Goal: Check status: Check status

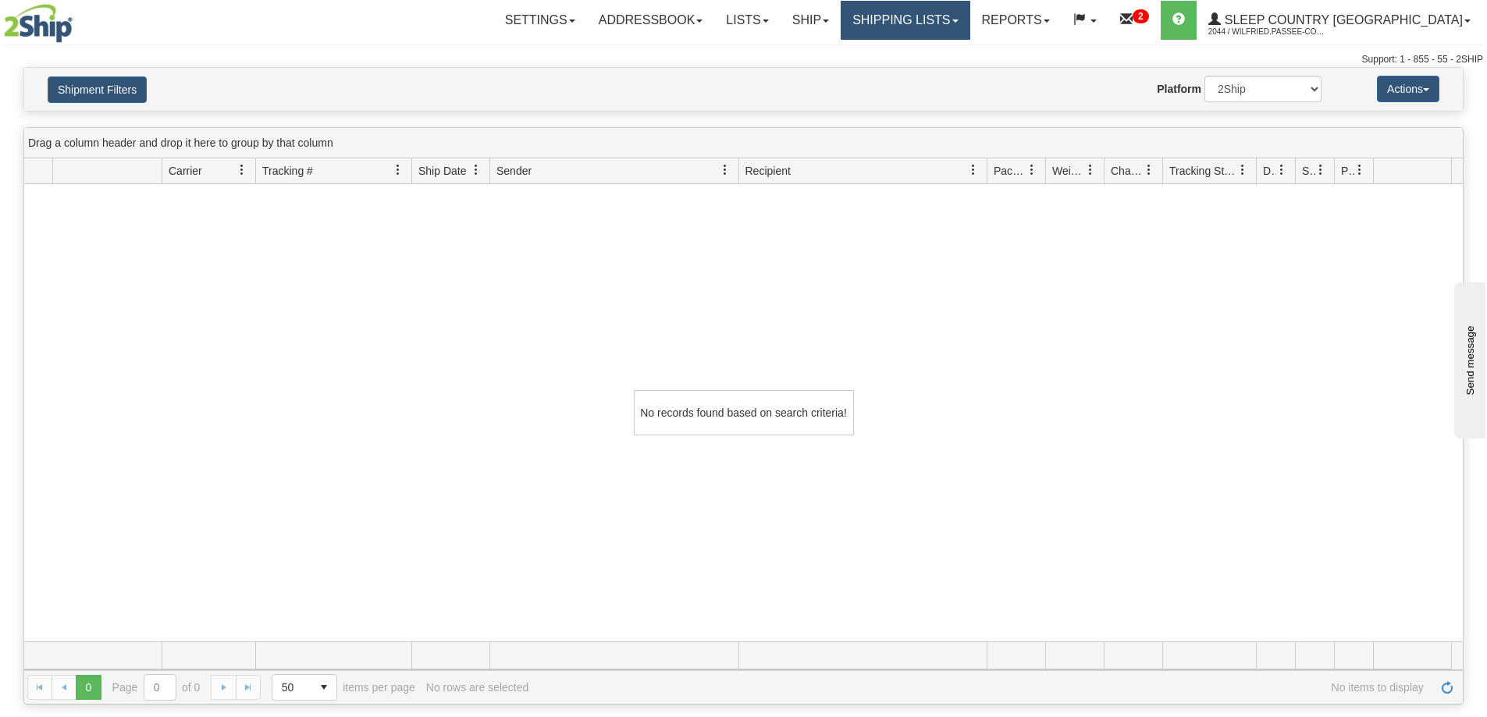
click at [969, 17] on link "Shipping lists" at bounding box center [905, 20] width 129 height 39
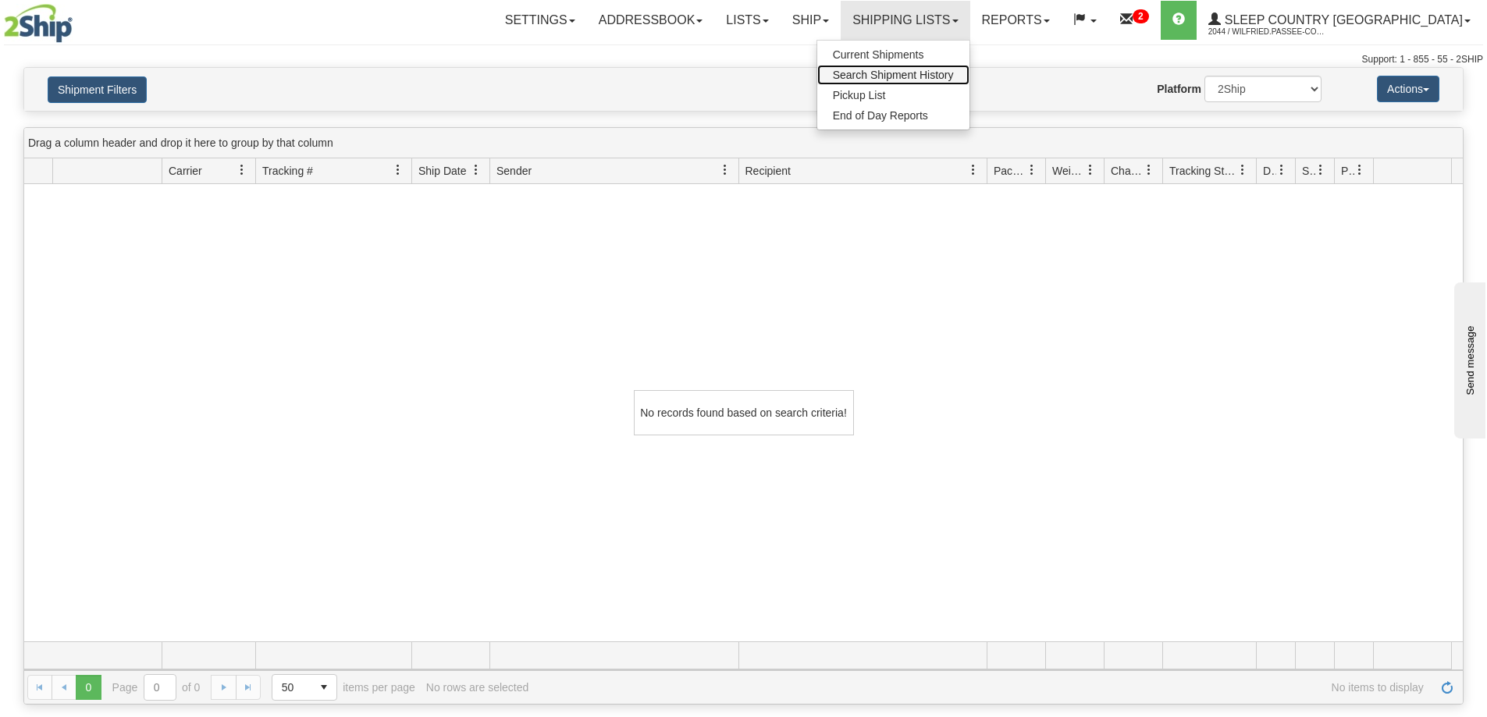
click at [954, 76] on span "Search Shipment History" at bounding box center [893, 75] width 121 height 12
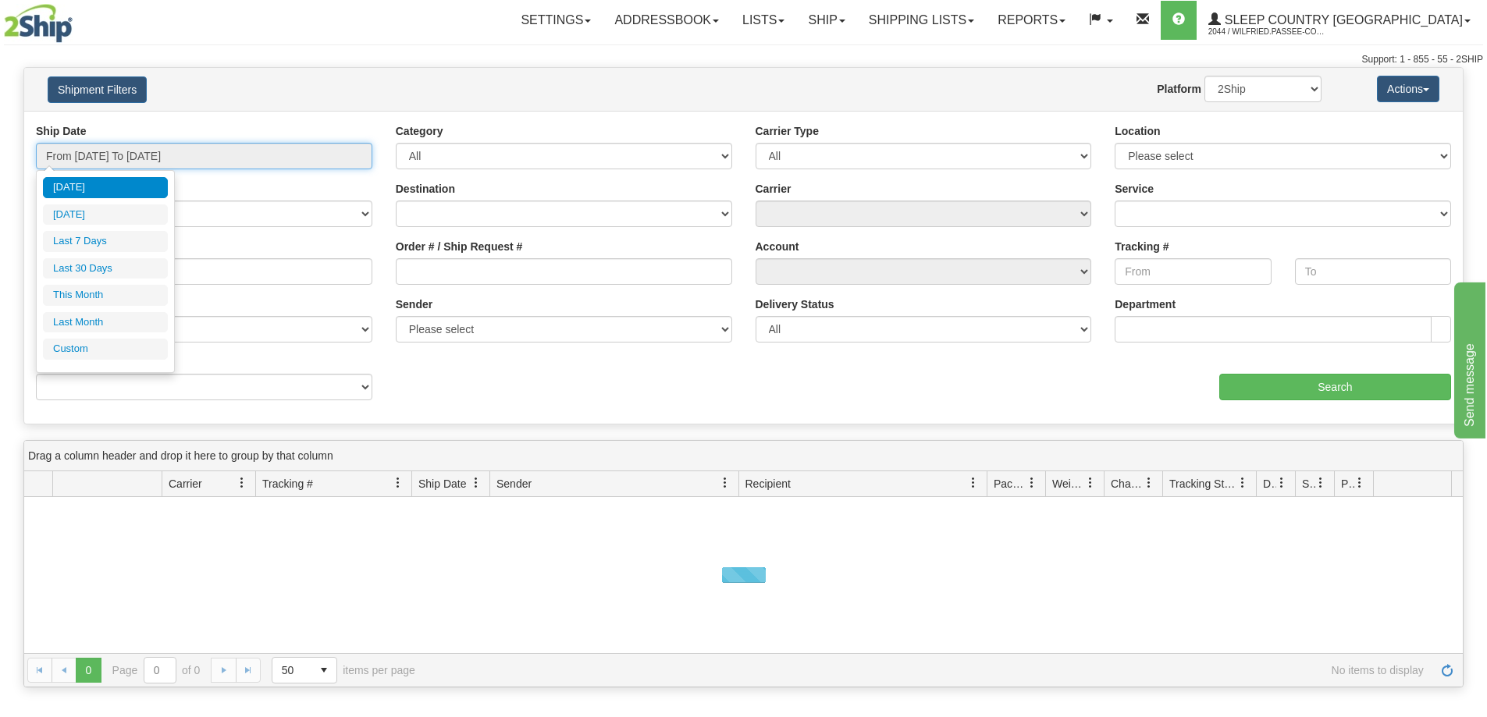
click at [177, 162] on input "From [DATE] To [DATE]" at bounding box center [204, 156] width 336 height 27
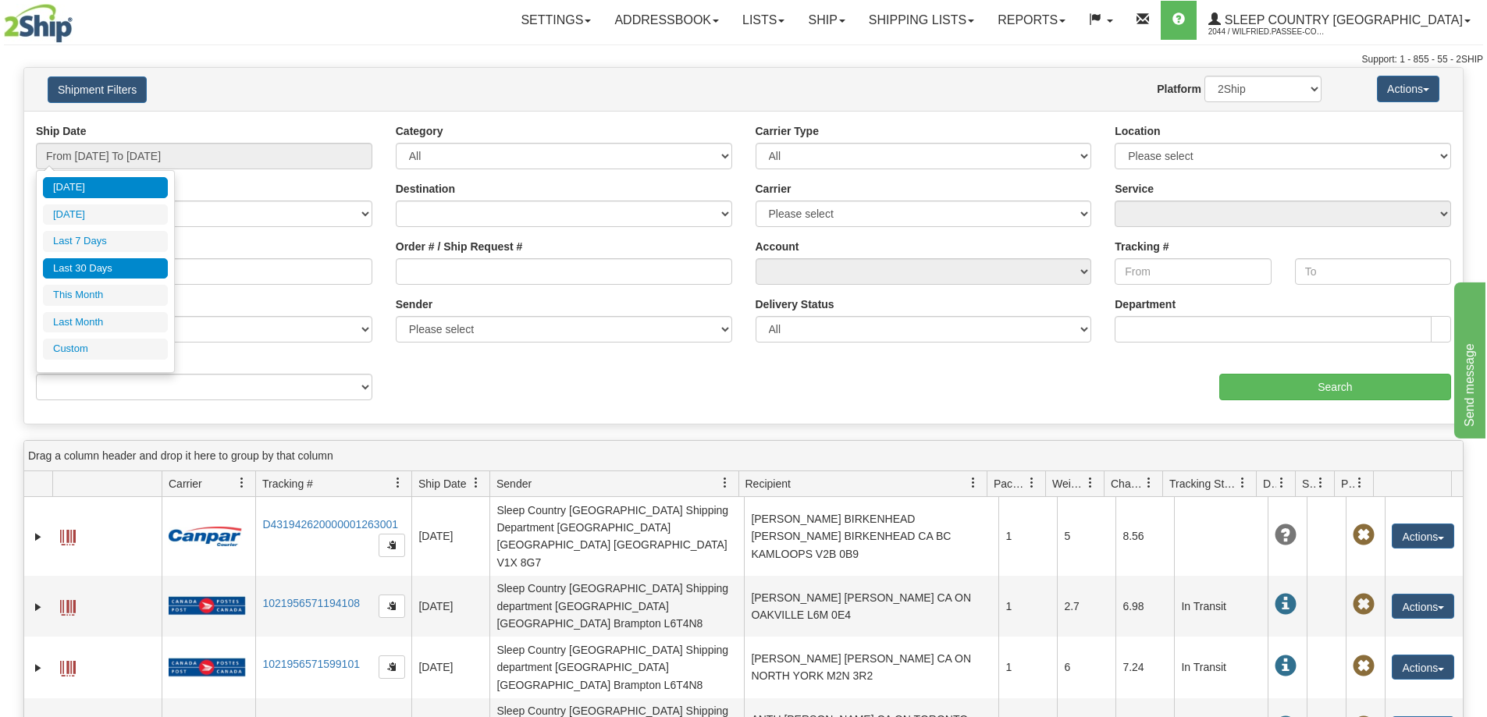
click at [147, 271] on li "Last 30 Days" at bounding box center [105, 268] width 125 height 21
type input "From [DATE] To [DATE]"
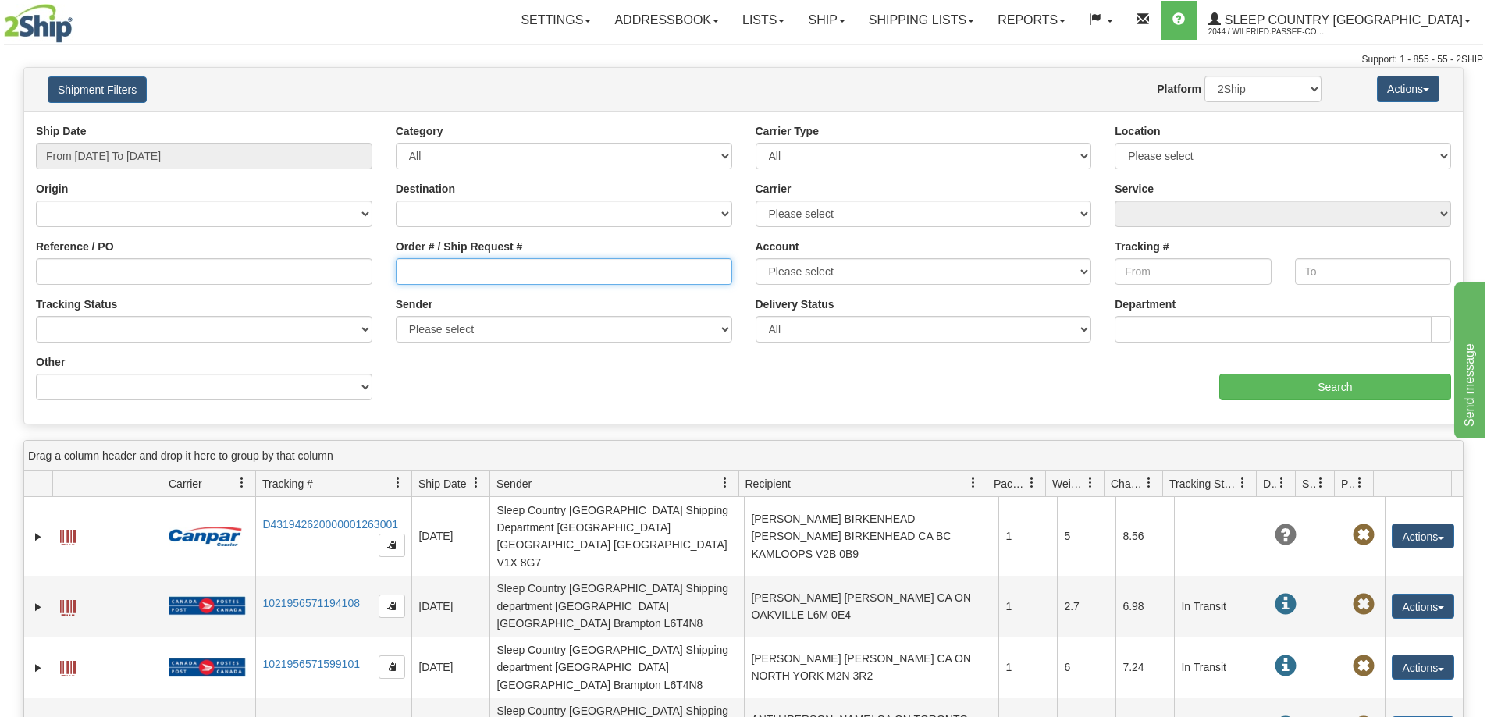
click at [425, 267] on input "Order # / Ship Request #" at bounding box center [564, 271] width 336 height 27
paste input "9000H969409"
type input "9000H969409"
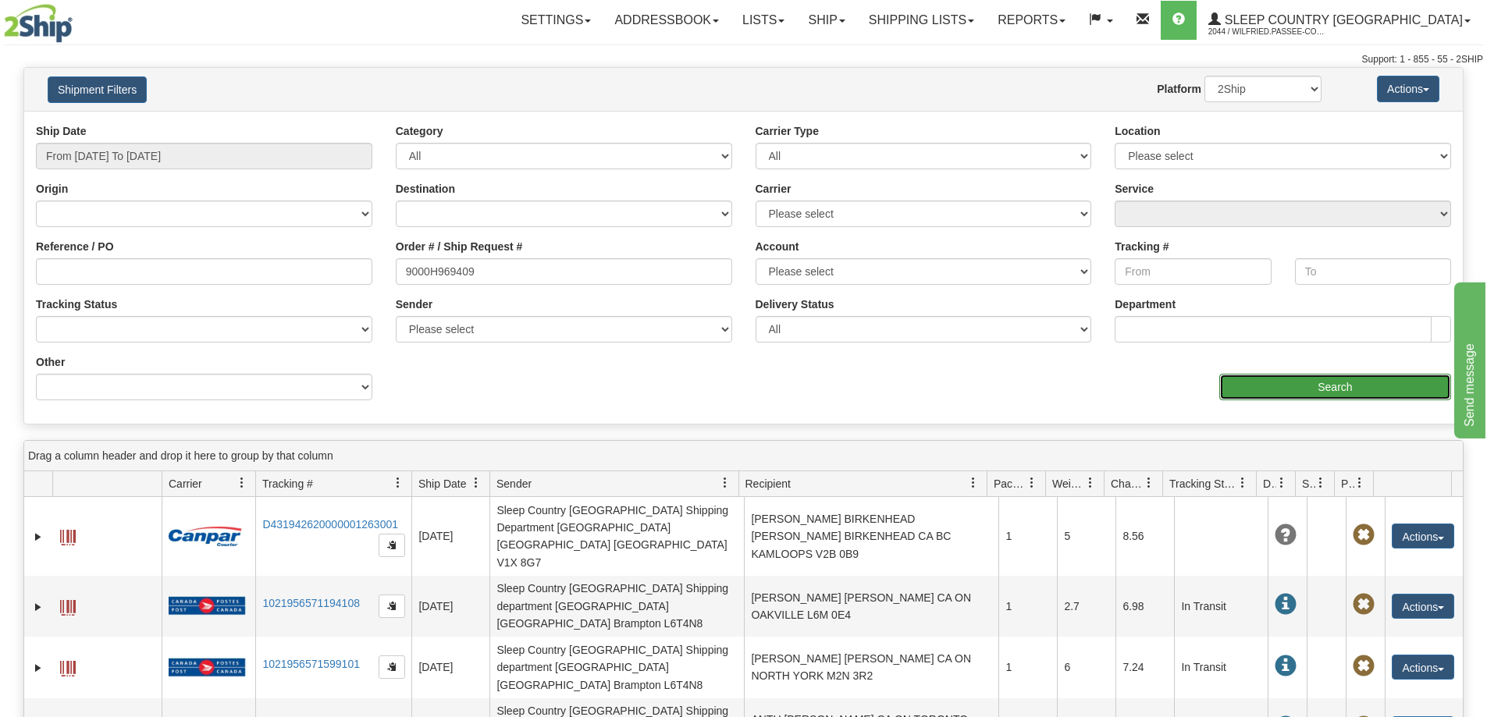
click at [1275, 378] on input "Search" at bounding box center [1335, 387] width 232 height 27
